Goal: Use online tool/utility

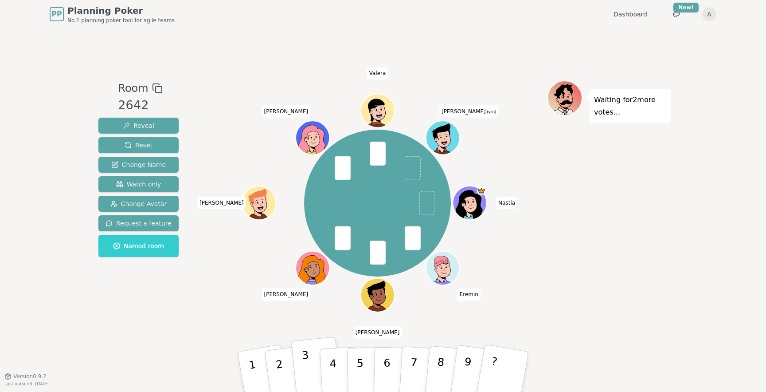
click at [307, 369] on p "3" at bounding box center [308, 373] width 12 height 48
click at [386, 370] on p "6" at bounding box center [387, 371] width 8 height 48
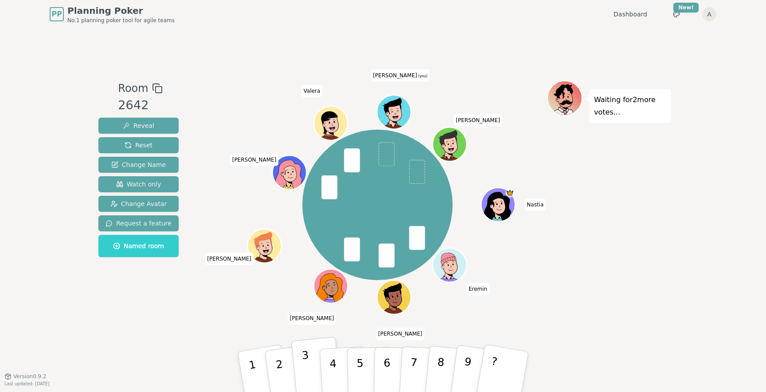
click at [314, 373] on button "3" at bounding box center [316, 372] width 51 height 71
click at [403, 72] on span "[PERSON_NAME] (you)" at bounding box center [400, 75] width 59 height 12
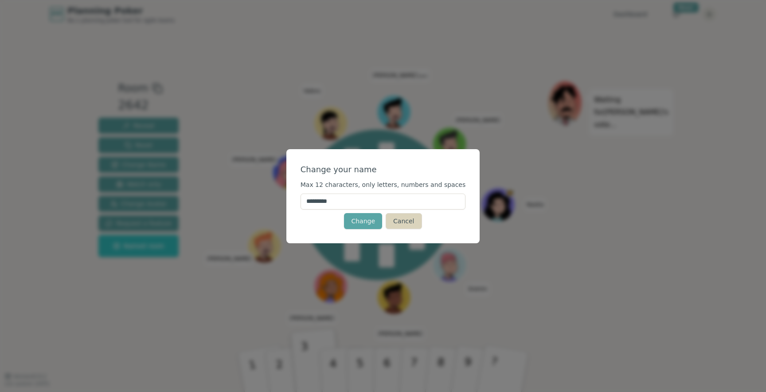
click at [400, 222] on button "Cancel" at bounding box center [404, 221] width 36 height 16
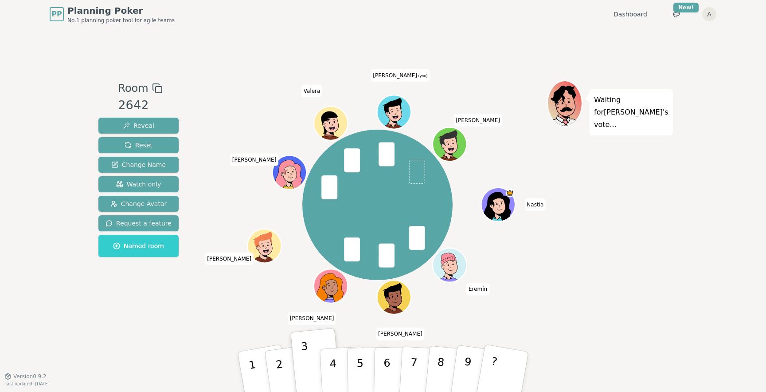
click at [393, 115] on icon at bounding box center [395, 117] width 16 height 6
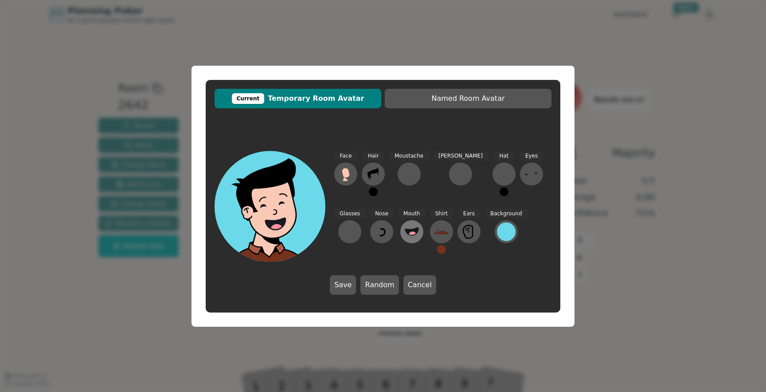
click at [405, 236] on icon at bounding box center [412, 231] width 14 height 14
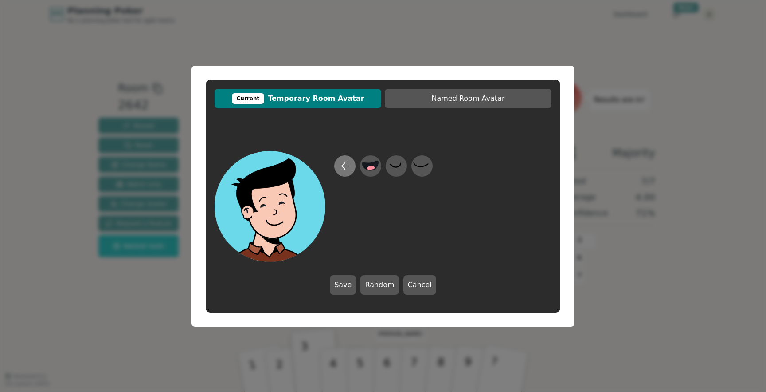
click at [343, 169] on icon at bounding box center [345, 166] width 11 height 11
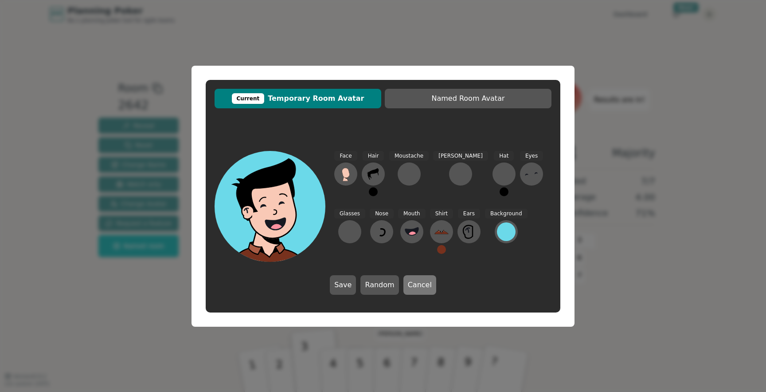
click at [416, 283] on button "Cancel" at bounding box center [420, 285] width 33 height 20
